Goal: Information Seeking & Learning: Compare options

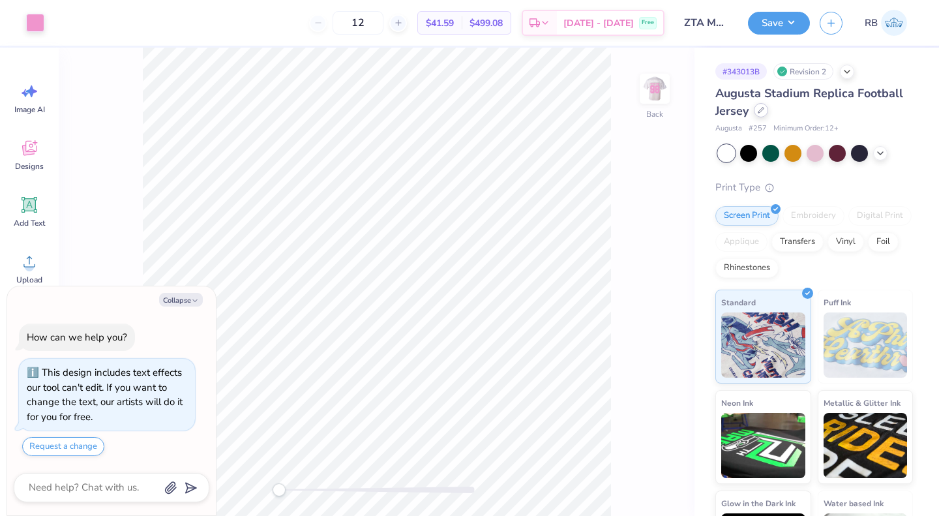
click at [762, 113] on icon at bounding box center [761, 110] width 7 height 7
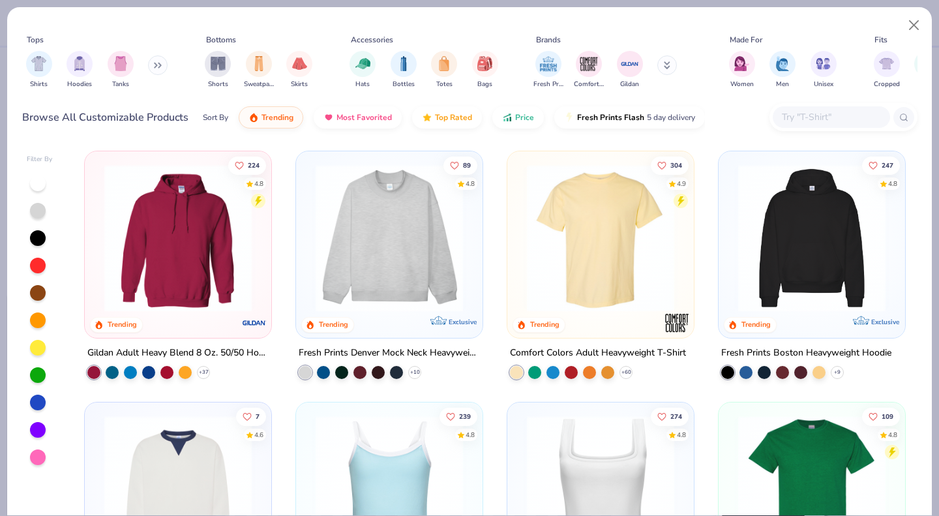
click at [147, 66] on div "Shirts Hoodies Tanks" at bounding box center [97, 70] width 150 height 48
click at [158, 68] on icon at bounding box center [158, 65] width 8 height 7
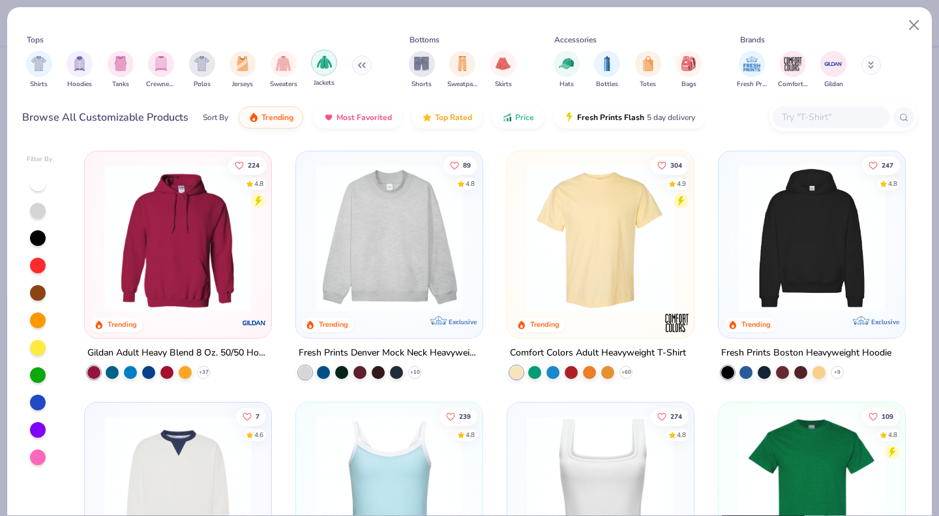
click at [321, 74] on div "filter for Jackets" at bounding box center [324, 63] width 26 height 26
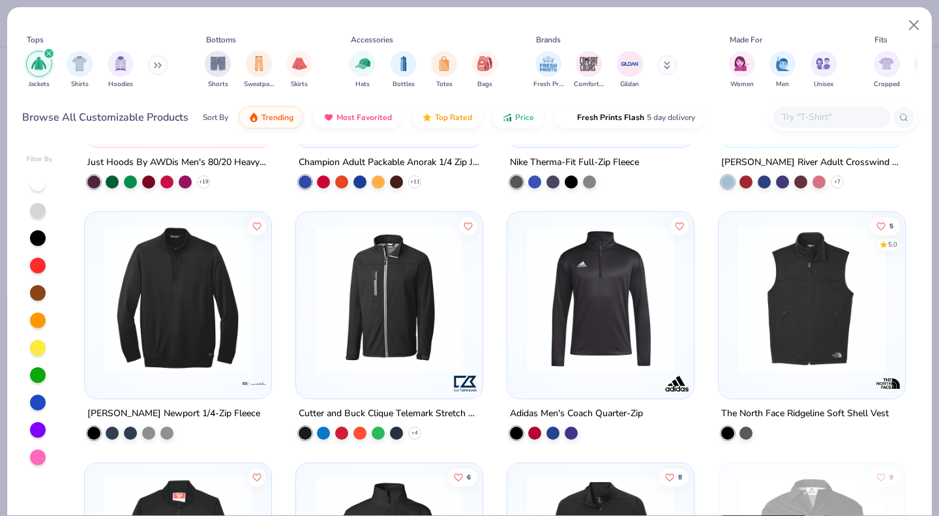
scroll to position [200, 0]
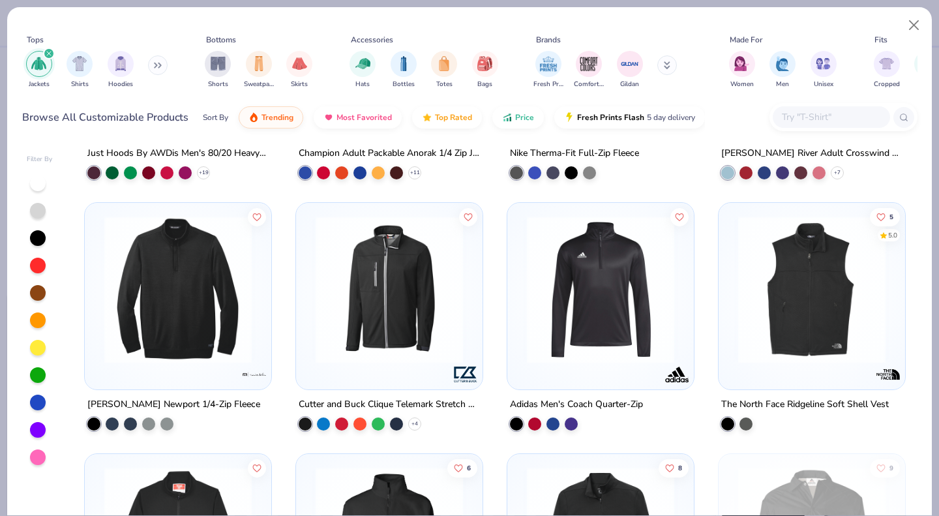
click at [148, 68] on div "Jackets Shirts Hoodies" at bounding box center [97, 70] width 150 height 48
click at [50, 57] on div "filter for Jackets" at bounding box center [49, 54] width 12 height 12
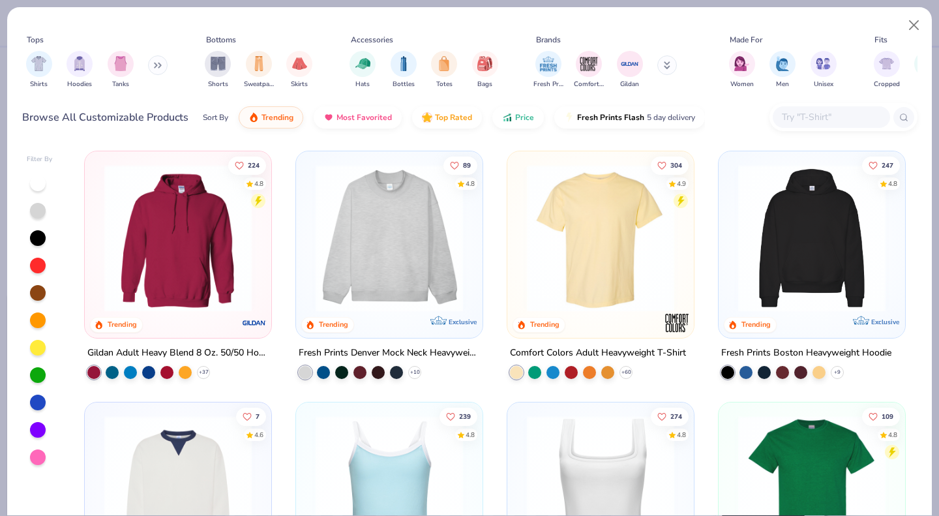
click at [153, 67] on button at bounding box center [158, 65] width 20 height 20
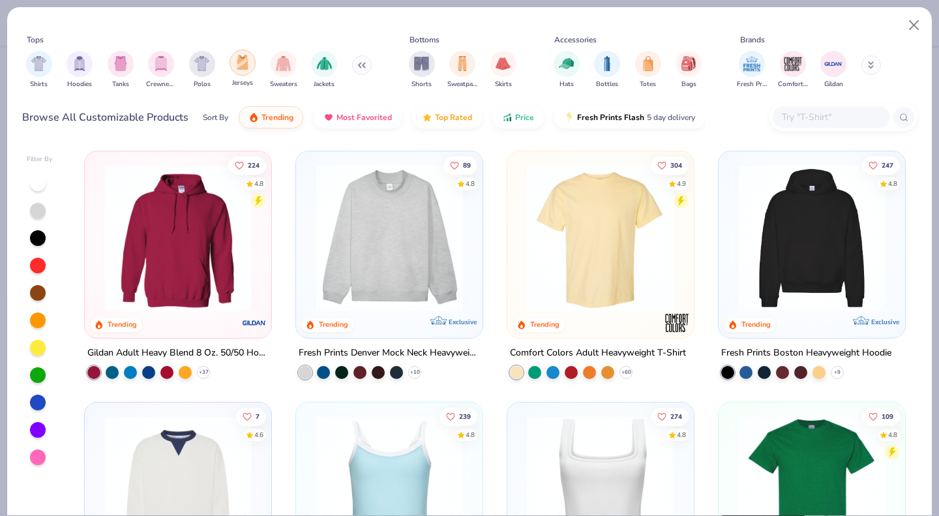
click at [242, 68] on img "filter for Jerseys" at bounding box center [242, 62] width 14 height 15
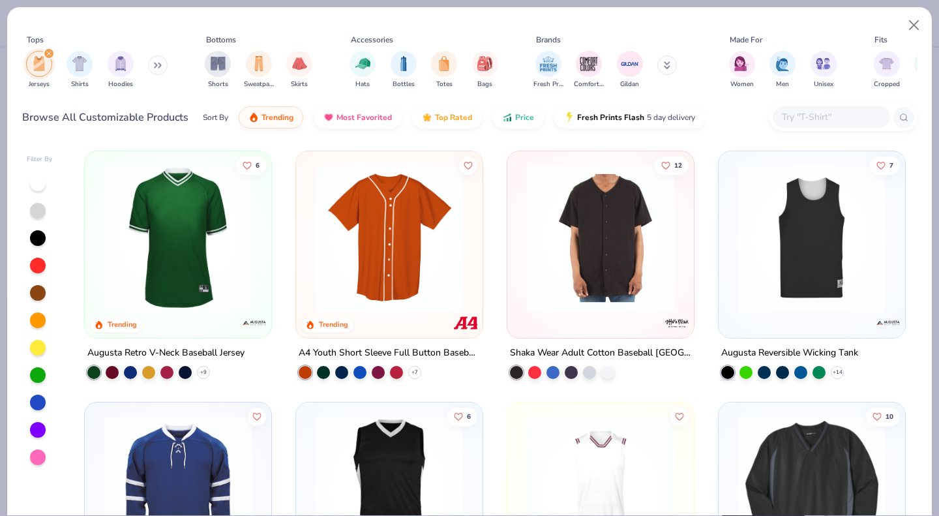
click at [168, 221] on img at bounding box center [178, 237] width 160 height 147
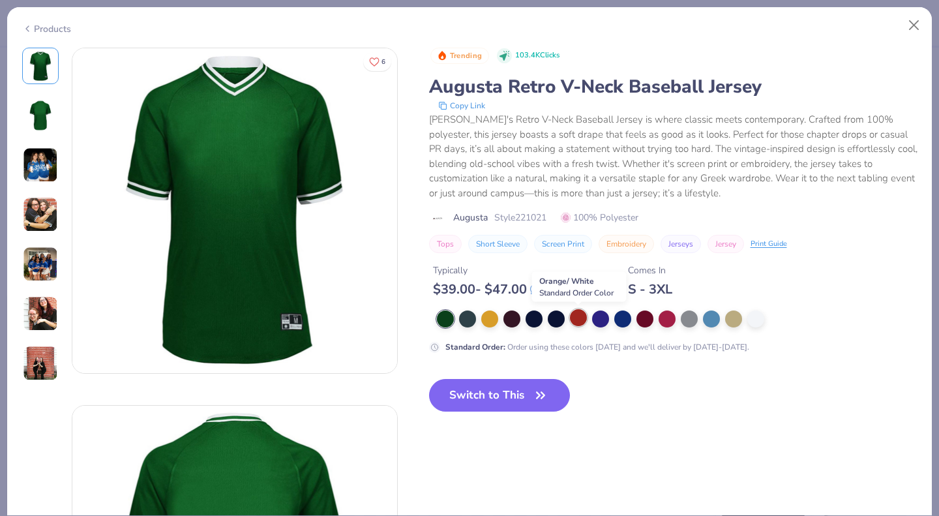
scroll to position [8, 0]
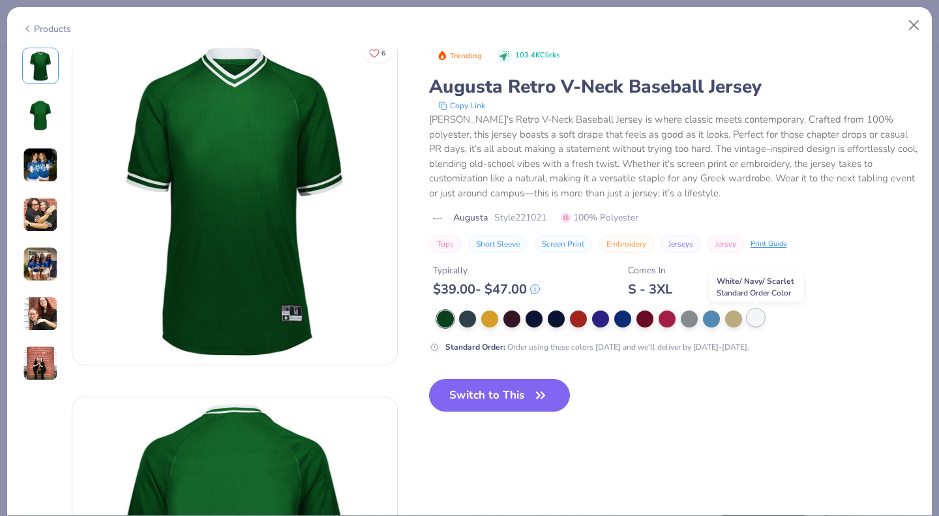
click at [757, 323] on div at bounding box center [755, 317] width 17 height 17
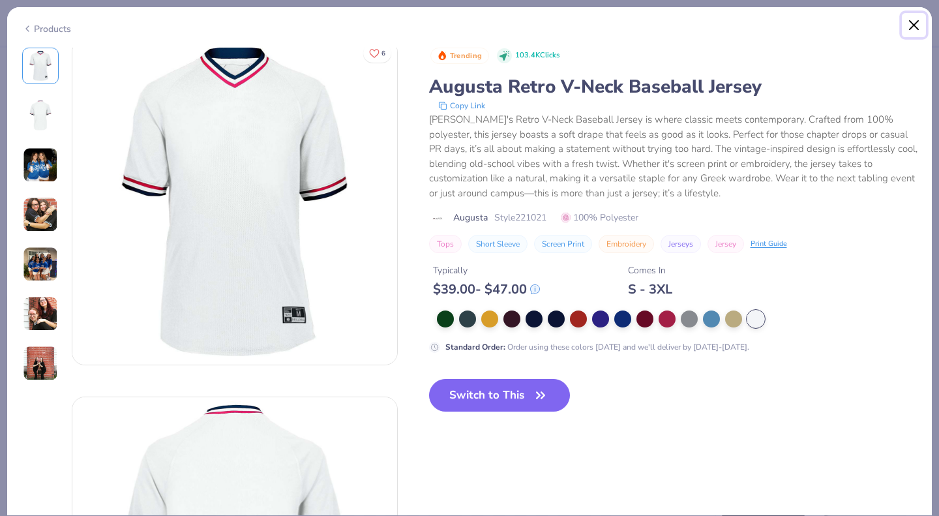
click at [914, 22] on button "Close" at bounding box center [914, 25] width 25 height 25
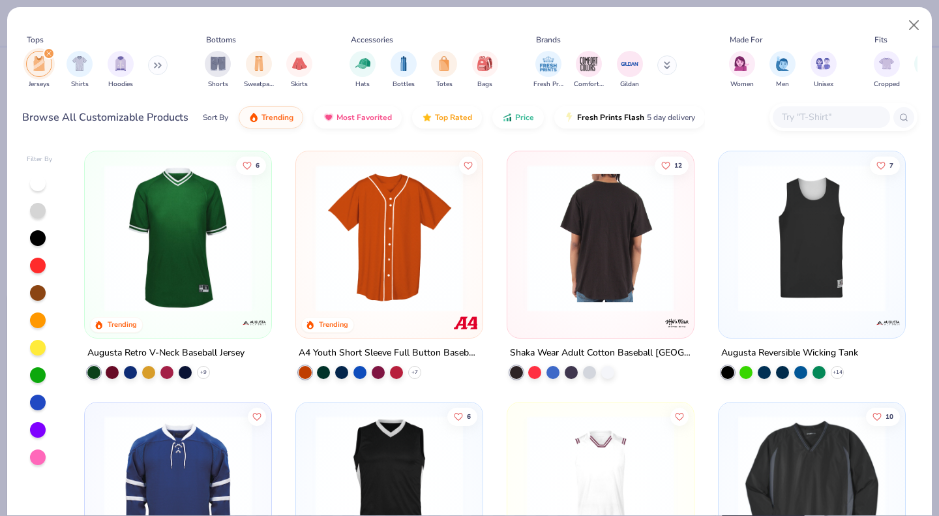
click at [622, 293] on img at bounding box center [600, 237] width 160 height 147
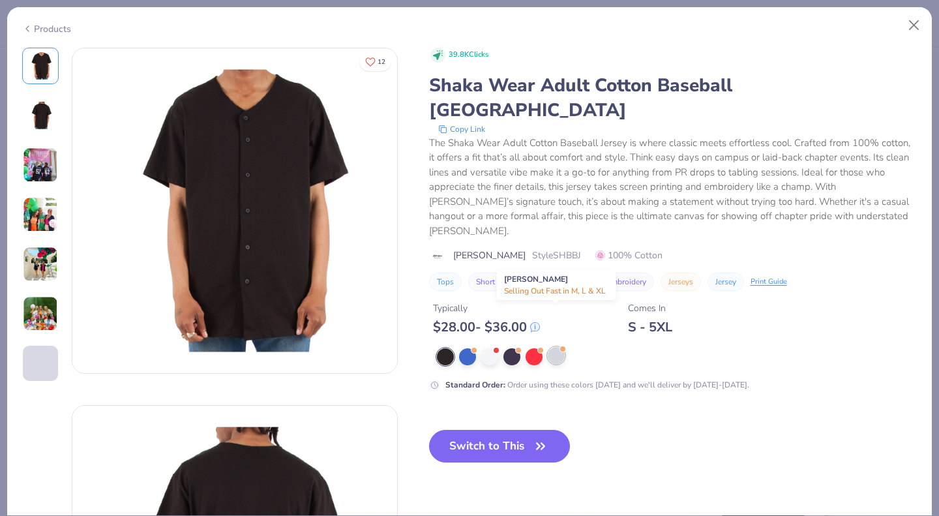
click at [559, 347] on div at bounding box center [556, 355] width 17 height 17
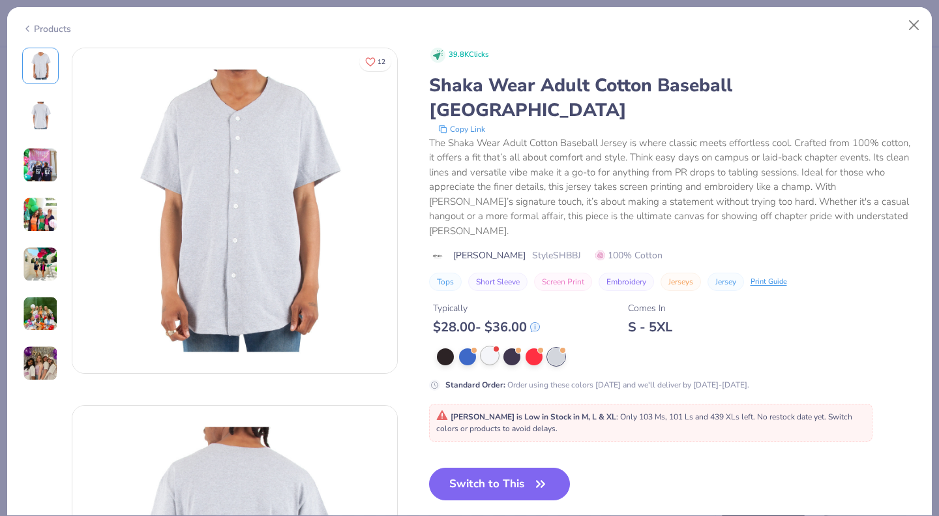
click at [492, 347] on div at bounding box center [489, 355] width 17 height 17
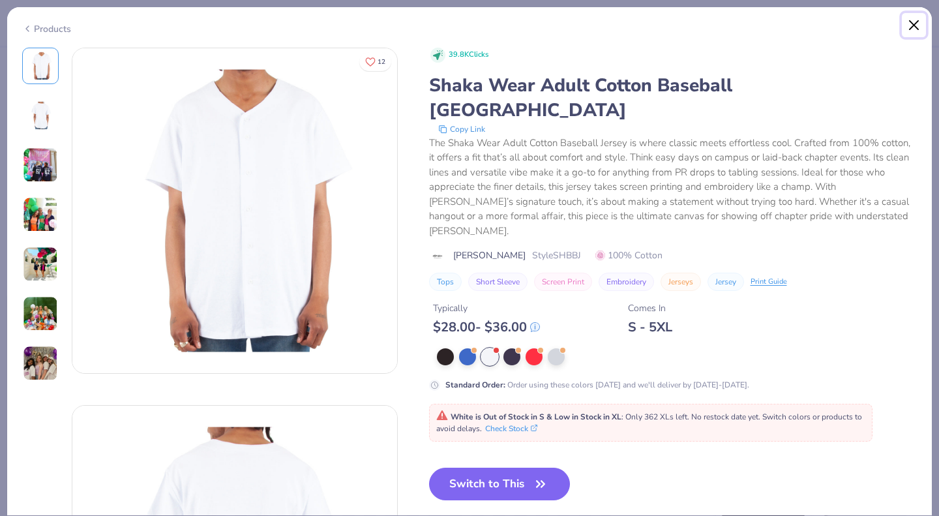
click at [914, 17] on button "Close" at bounding box center [914, 25] width 25 height 25
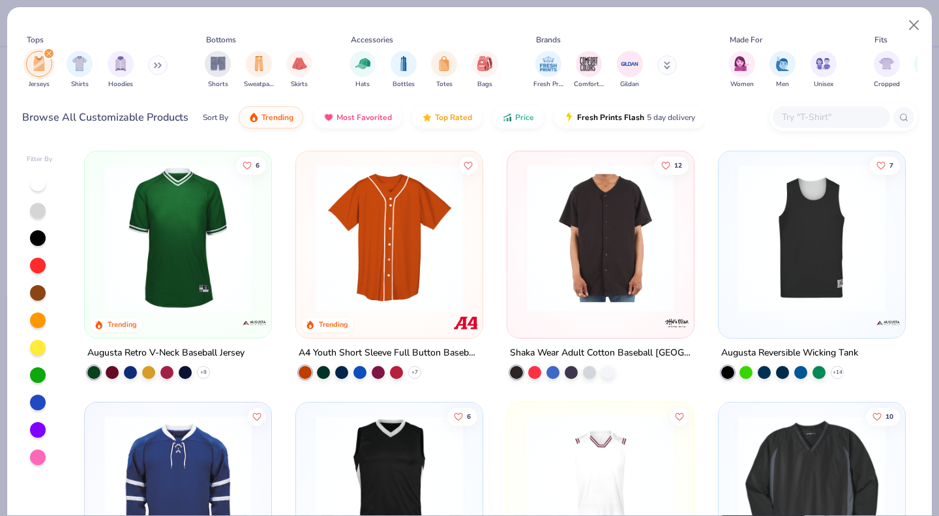
click at [398, 277] on img at bounding box center [389, 237] width 160 height 147
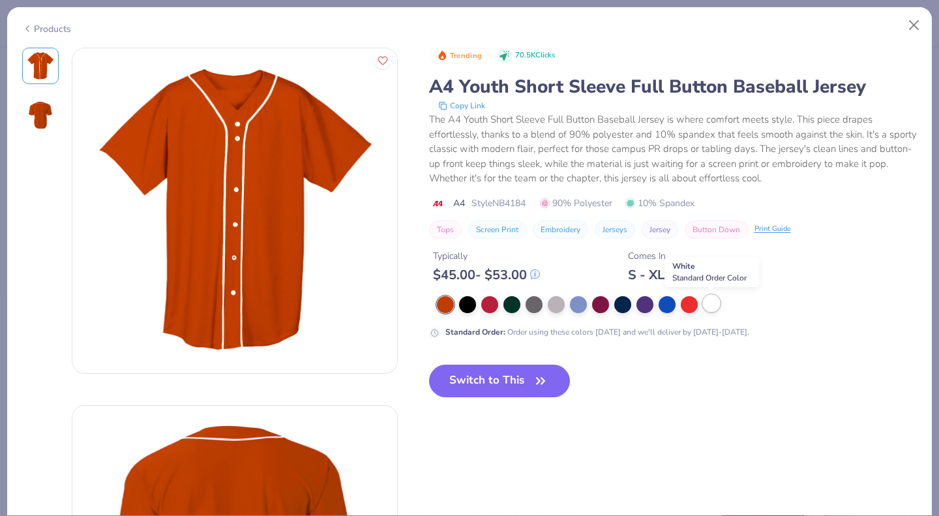
click at [716, 309] on div at bounding box center [711, 303] width 17 height 17
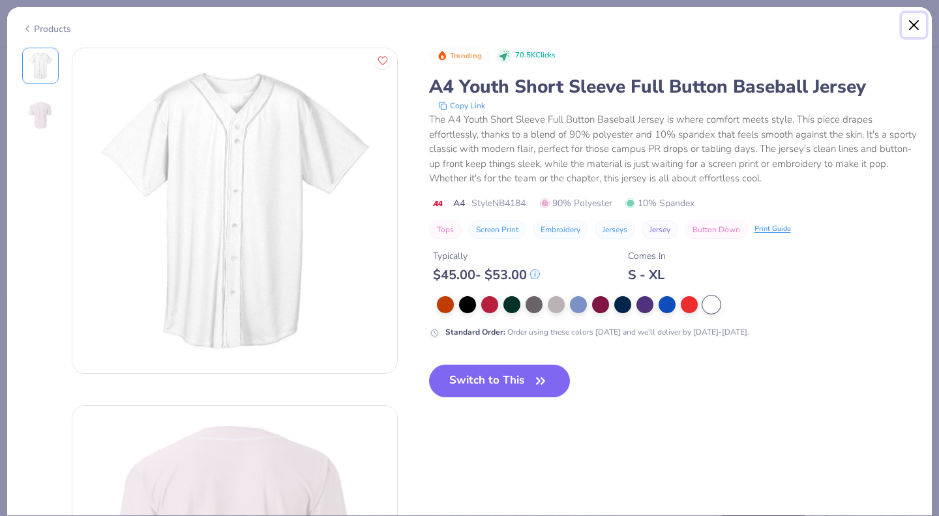
click at [913, 26] on button "Close" at bounding box center [914, 25] width 25 height 25
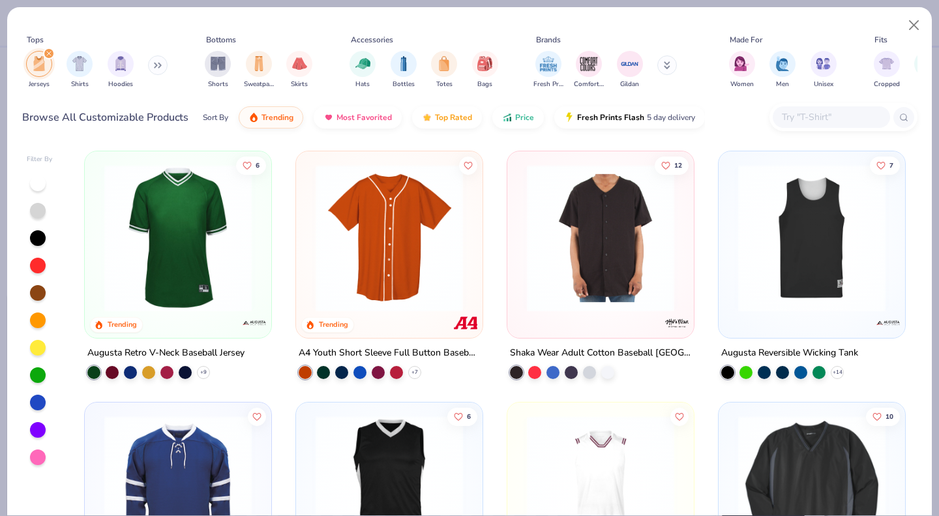
click at [156, 65] on button at bounding box center [158, 65] width 20 height 20
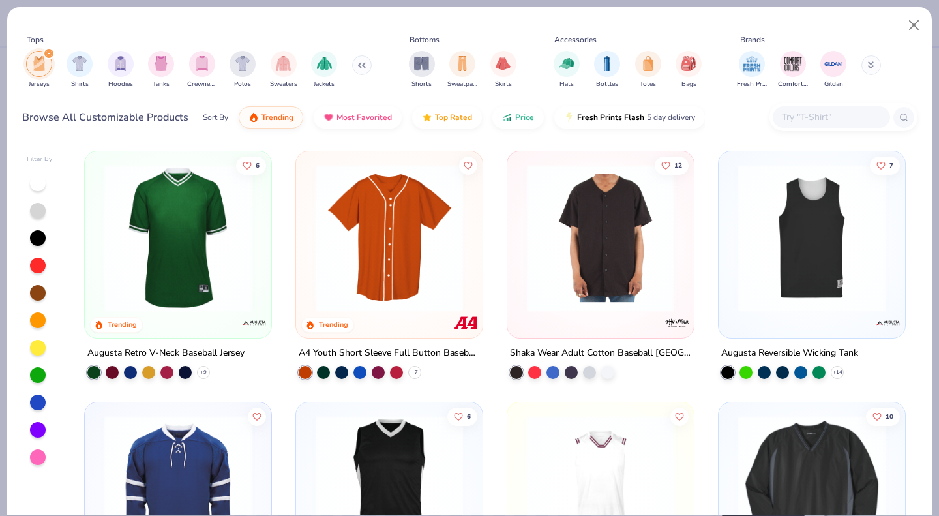
click at [48, 53] on icon "filter for Jerseys" at bounding box center [49, 54] width 4 height 4
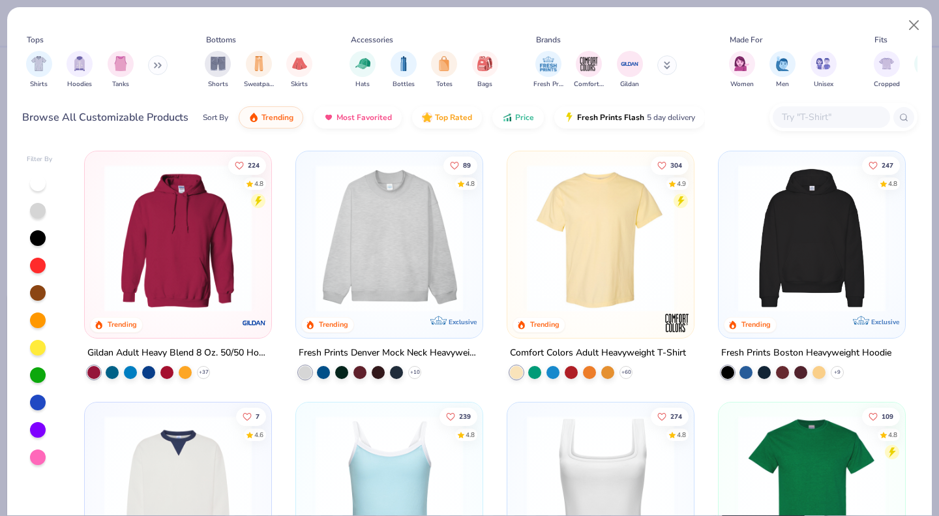
type textarea "x"
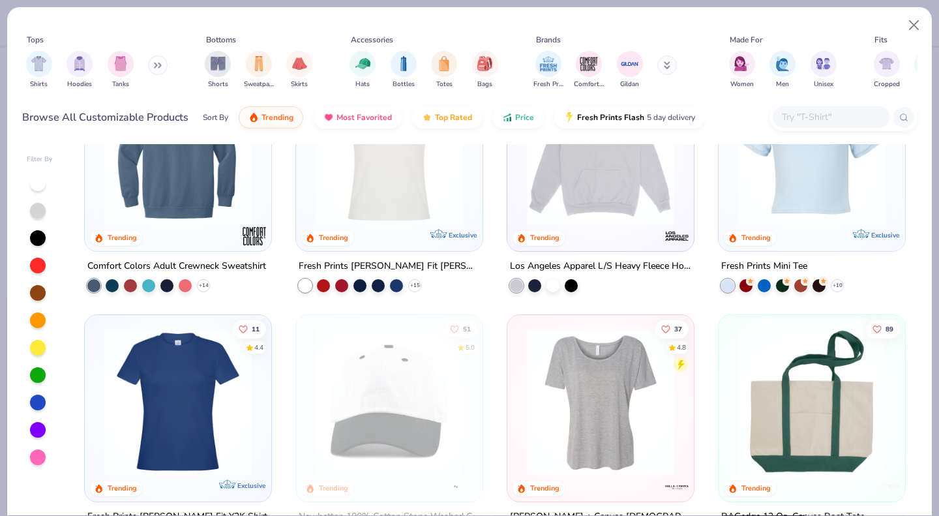
scroll to position [1596, 0]
